Goal: Task Accomplishment & Management: Manage account settings

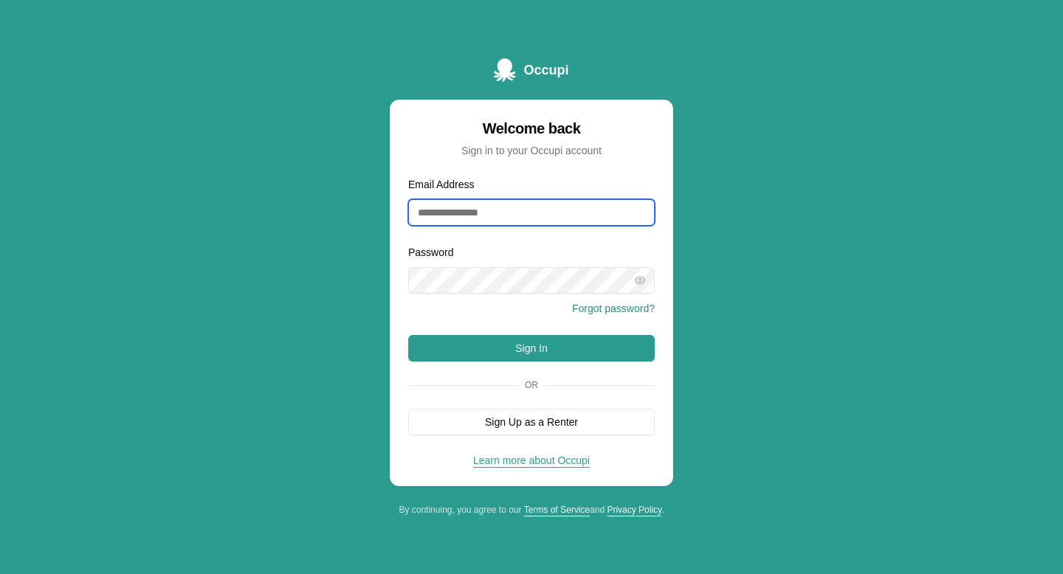
click at [499, 199] on input "Email Address" at bounding box center [531, 212] width 246 height 27
type input "**********"
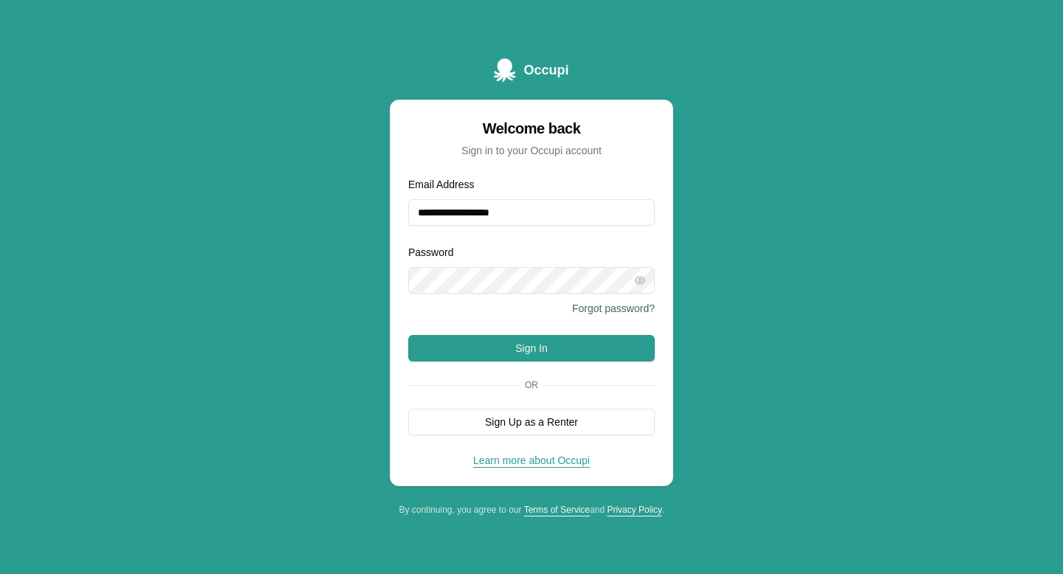
click at [579, 308] on button "Forgot password?" at bounding box center [613, 308] width 83 height 15
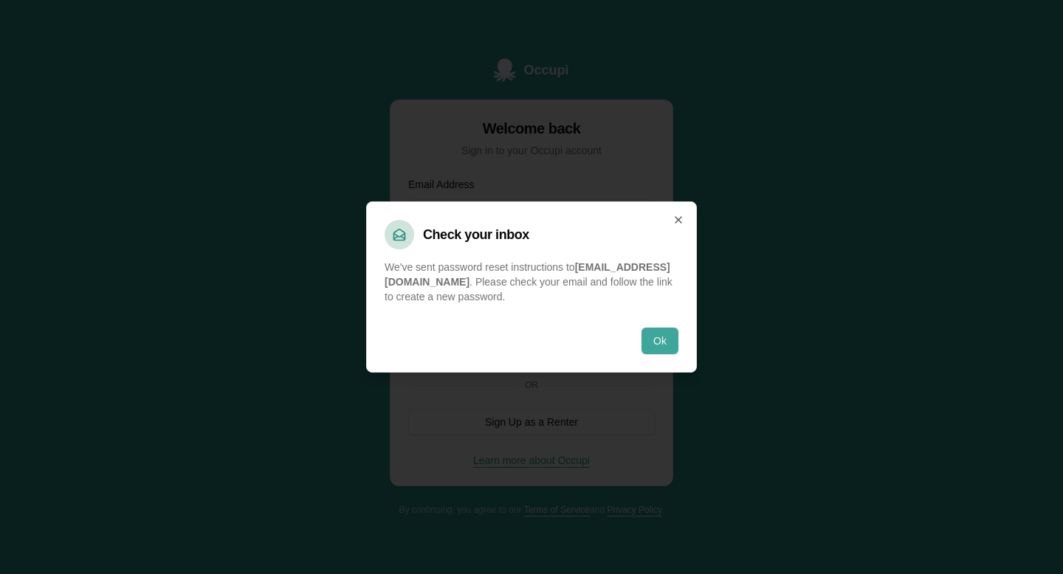
click at [652, 334] on button "Ok" at bounding box center [659, 341] width 37 height 27
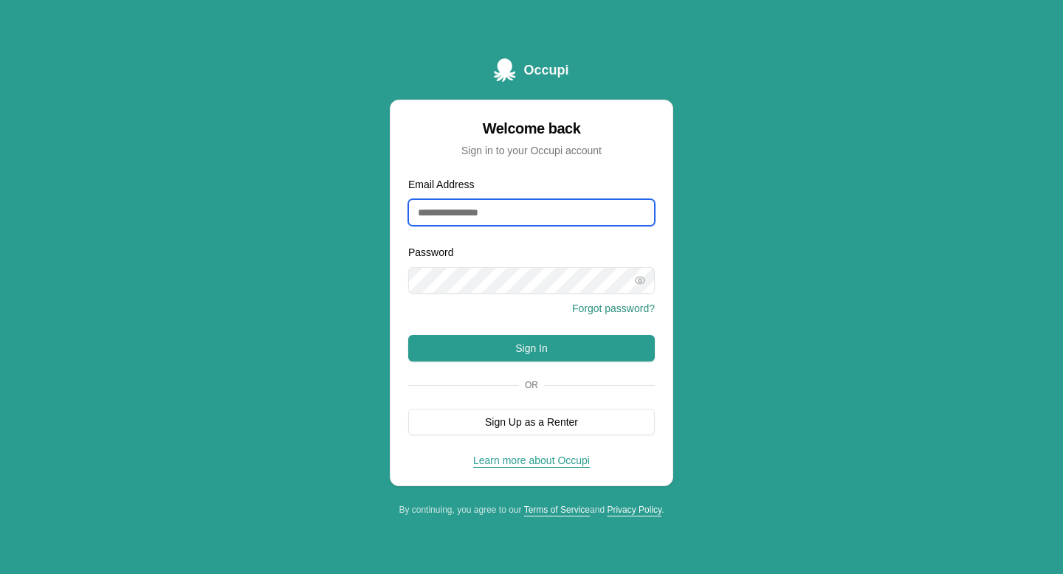
click at [492, 210] on input "Email Address" at bounding box center [531, 212] width 246 height 27
type input "**********"
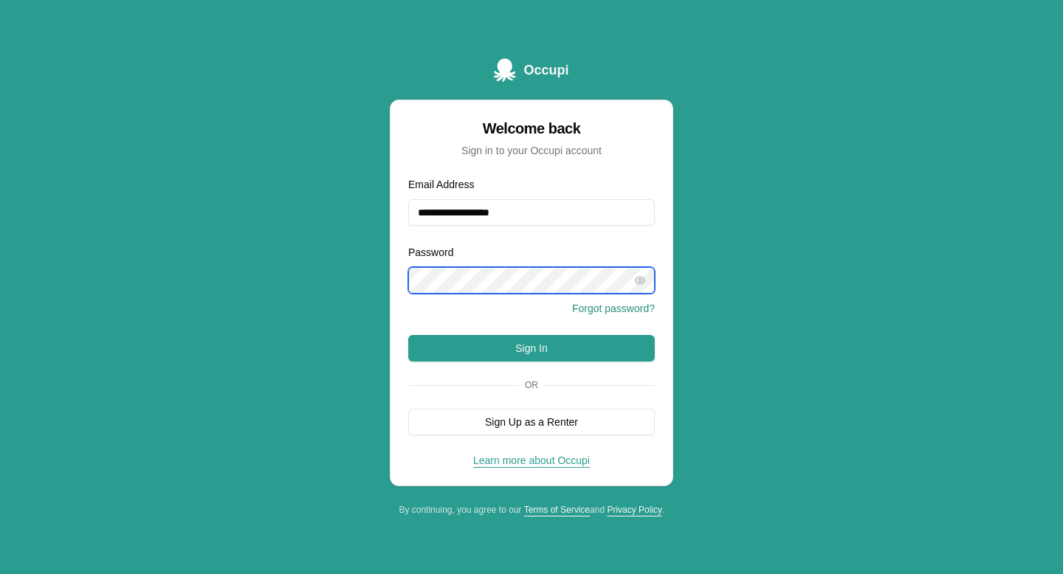
click at [408, 335] on button "Sign In" at bounding box center [531, 348] width 246 height 27
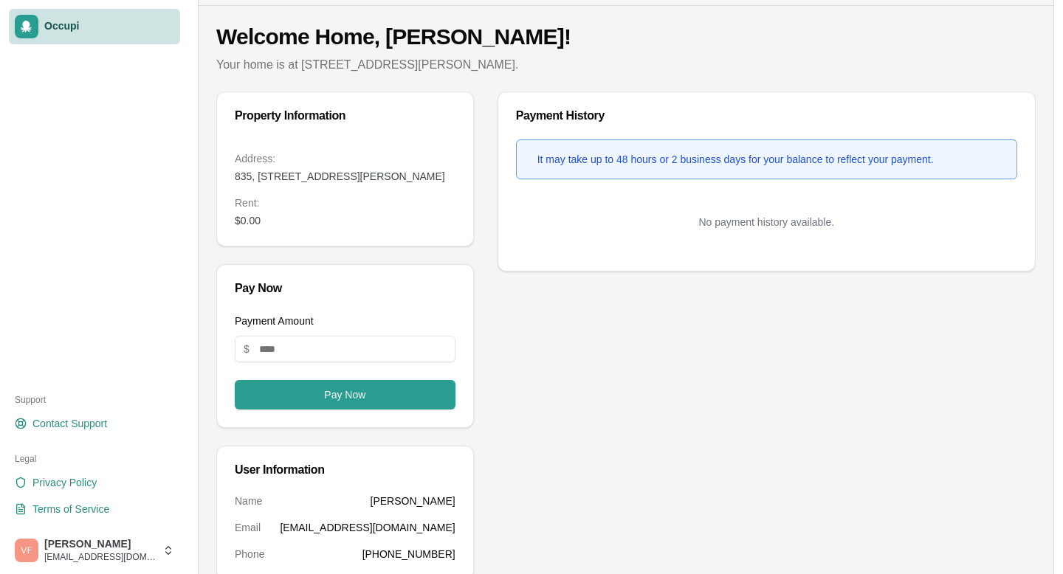
scroll to position [48, 0]
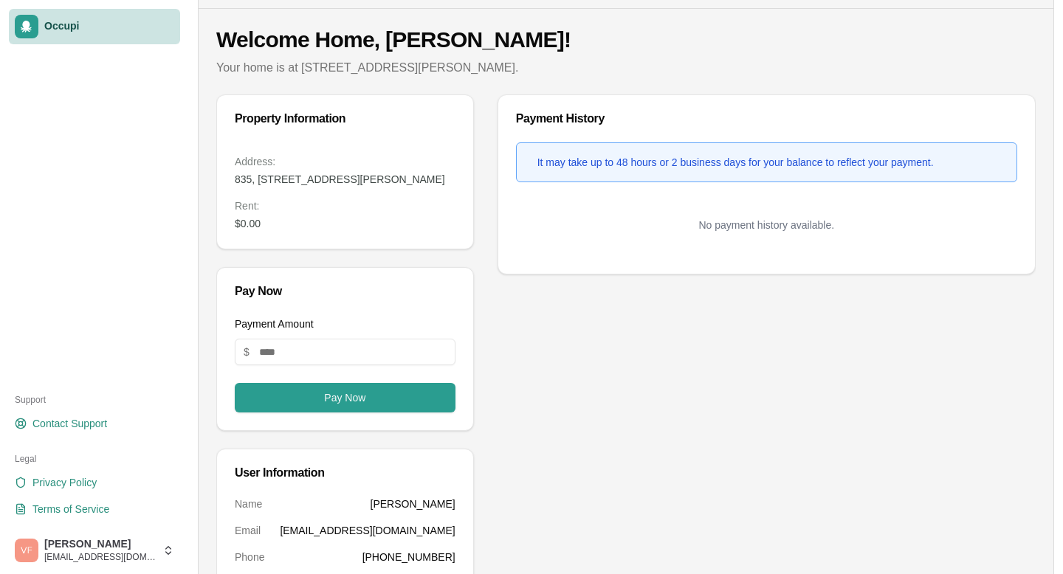
click at [627, 155] on div "It may take up to 48 hours or 2 business days for your balance to reflect your …" at bounding box center [735, 162] width 396 height 15
click at [72, 22] on span "Occupi" at bounding box center [109, 26] width 130 height 13
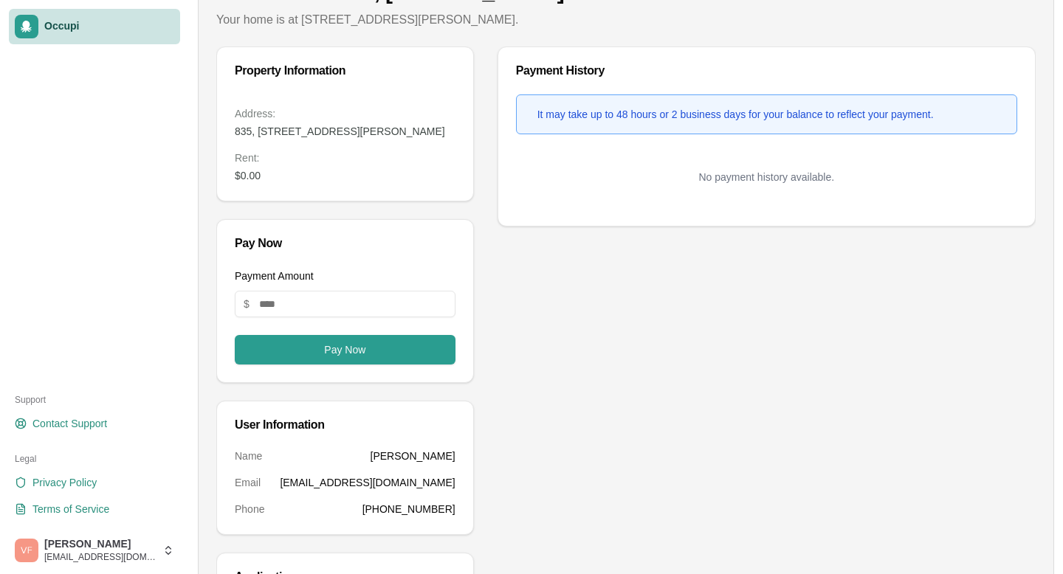
scroll to position [0, 0]
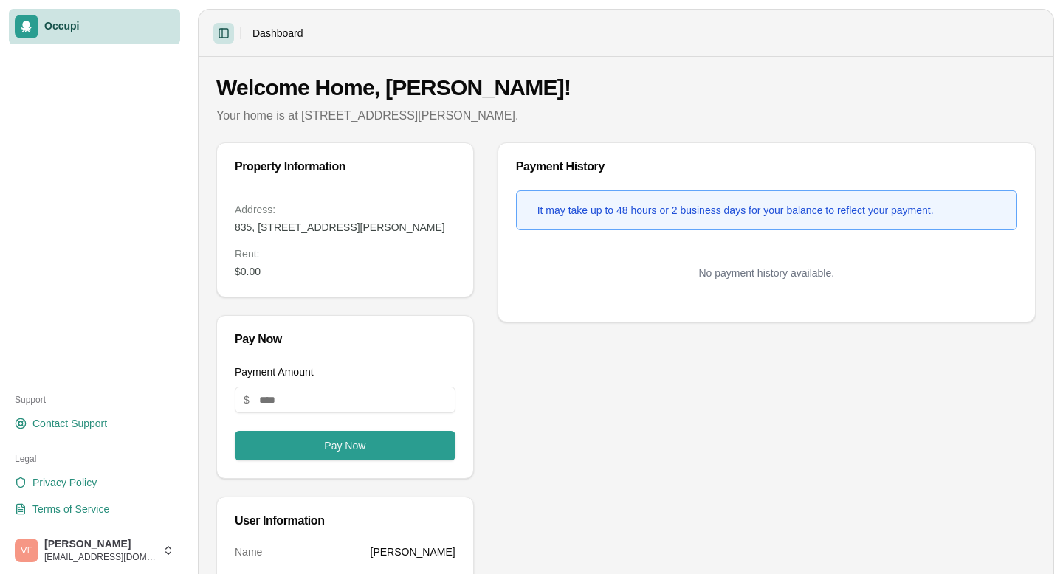
click at [229, 34] on button "Toggle Sidebar" at bounding box center [223, 33] width 21 height 21
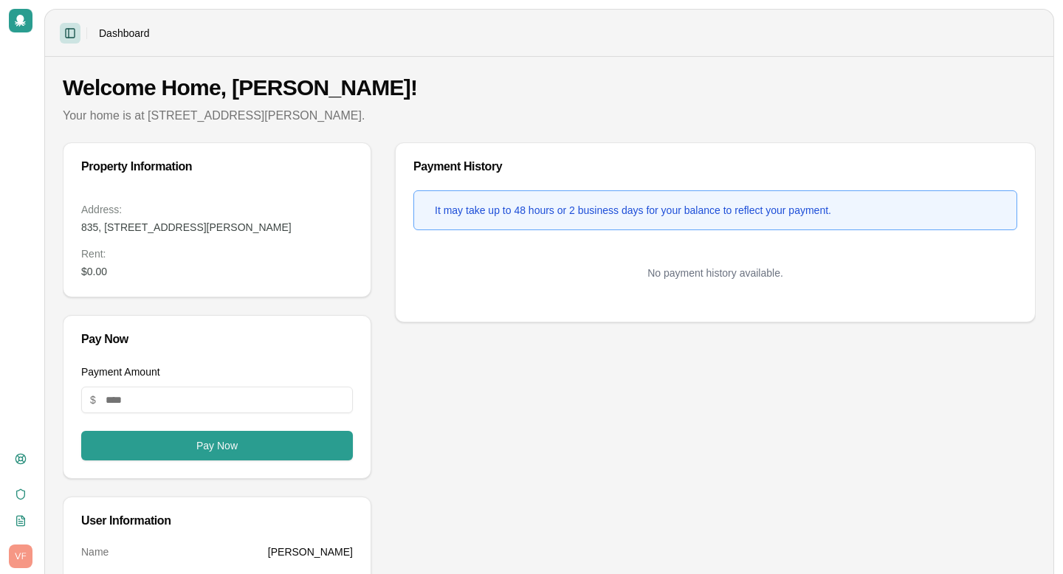
click at [66, 32] on button "Toggle Sidebar" at bounding box center [70, 33] width 21 height 21
